Goal: Check status: Check status

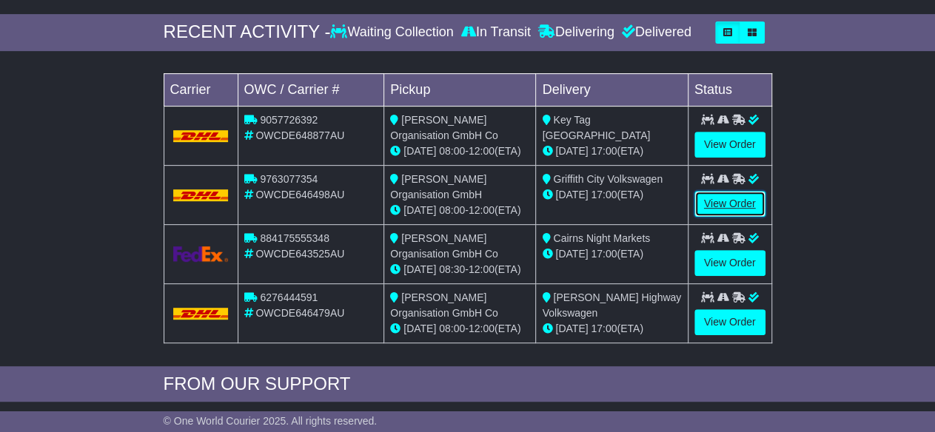
click at [732, 197] on link "View Order" at bounding box center [730, 204] width 71 height 26
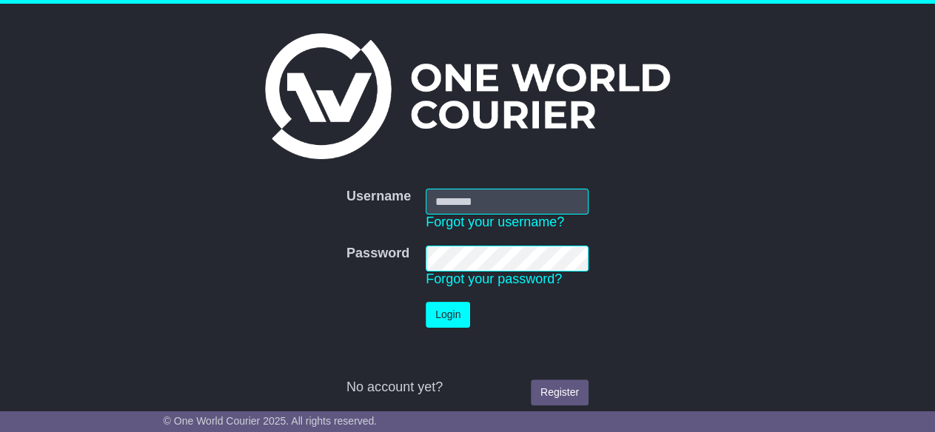
type input "**********"
click at [449, 311] on button "Login" at bounding box center [448, 315] width 44 height 26
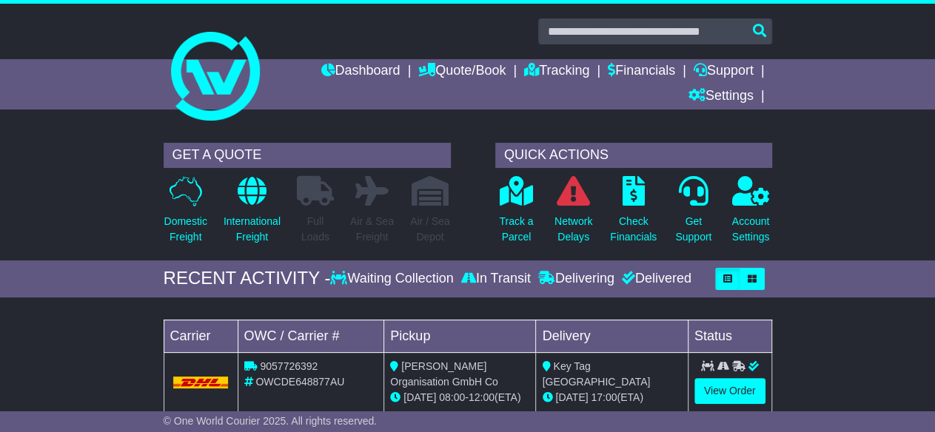
scroll to position [247, 0]
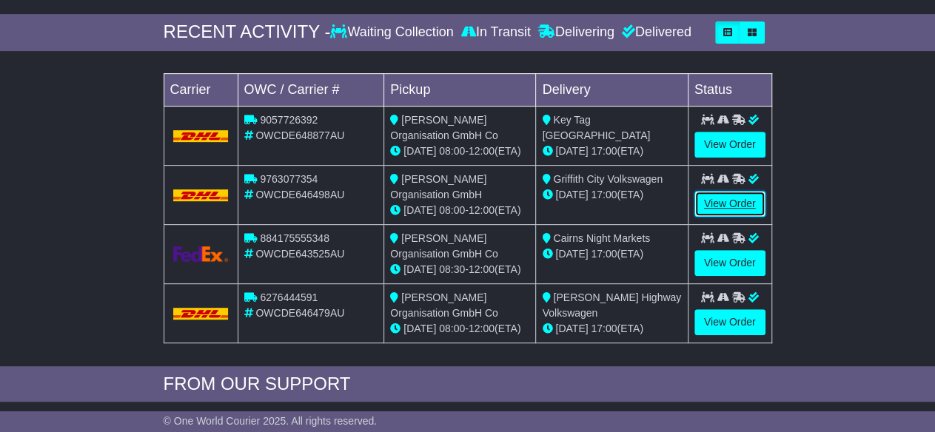
click at [726, 195] on link "View Order" at bounding box center [730, 204] width 71 height 26
click at [732, 311] on link "View Order" at bounding box center [730, 323] width 71 height 26
